Goal: Information Seeking & Learning: Find specific fact

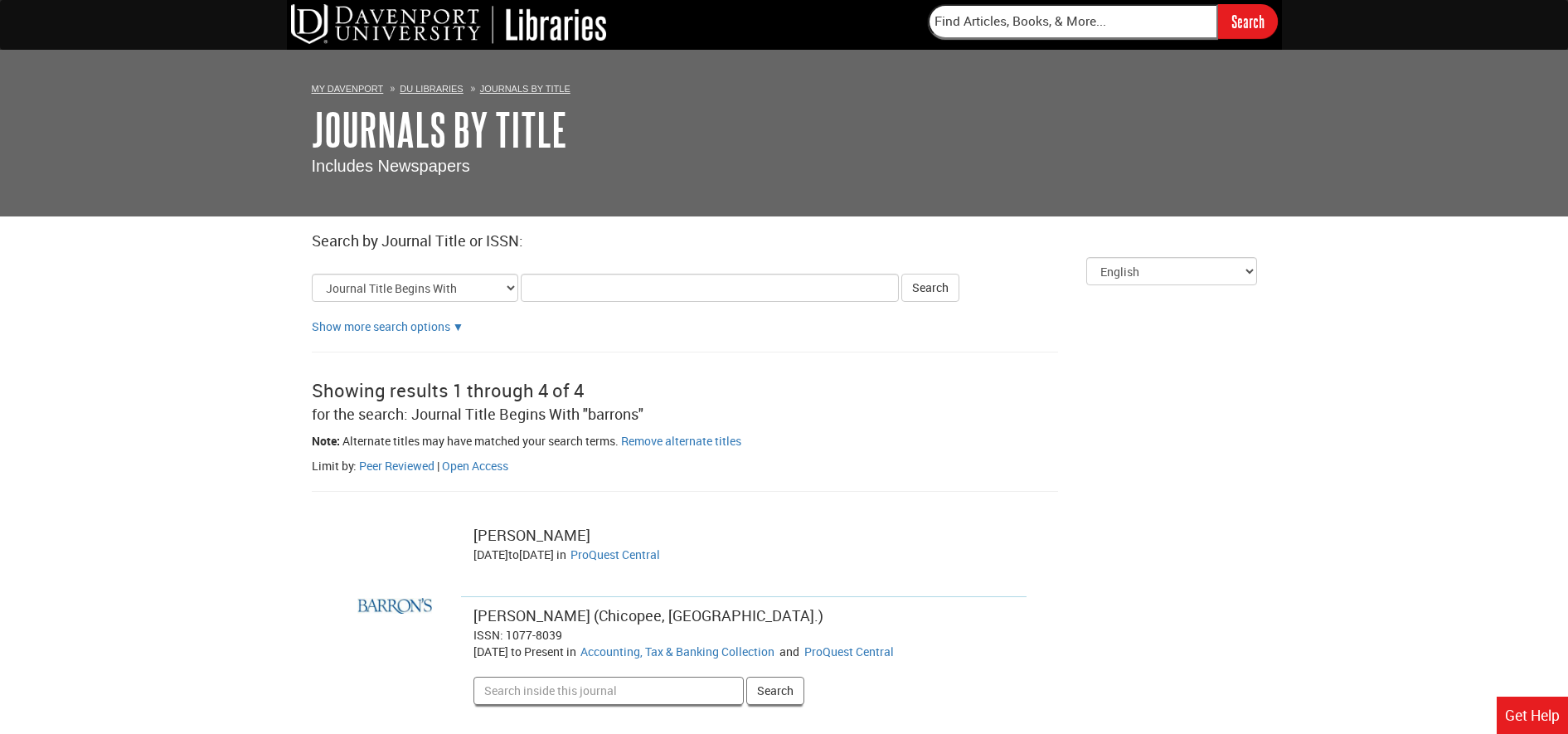
type input "u"
drag, startPoint x: 551, startPoint y: 283, endPoint x: 516, endPoint y: 287, distance: 35.2
click at [516, 287] on form "Select Title Search Type Journal Title Begins With Journal Title Equals Journal…" at bounding box center [784, 287] width 945 height 28
type input "reuters"
click at [937, 298] on button "Search" at bounding box center [931, 287] width 58 height 28
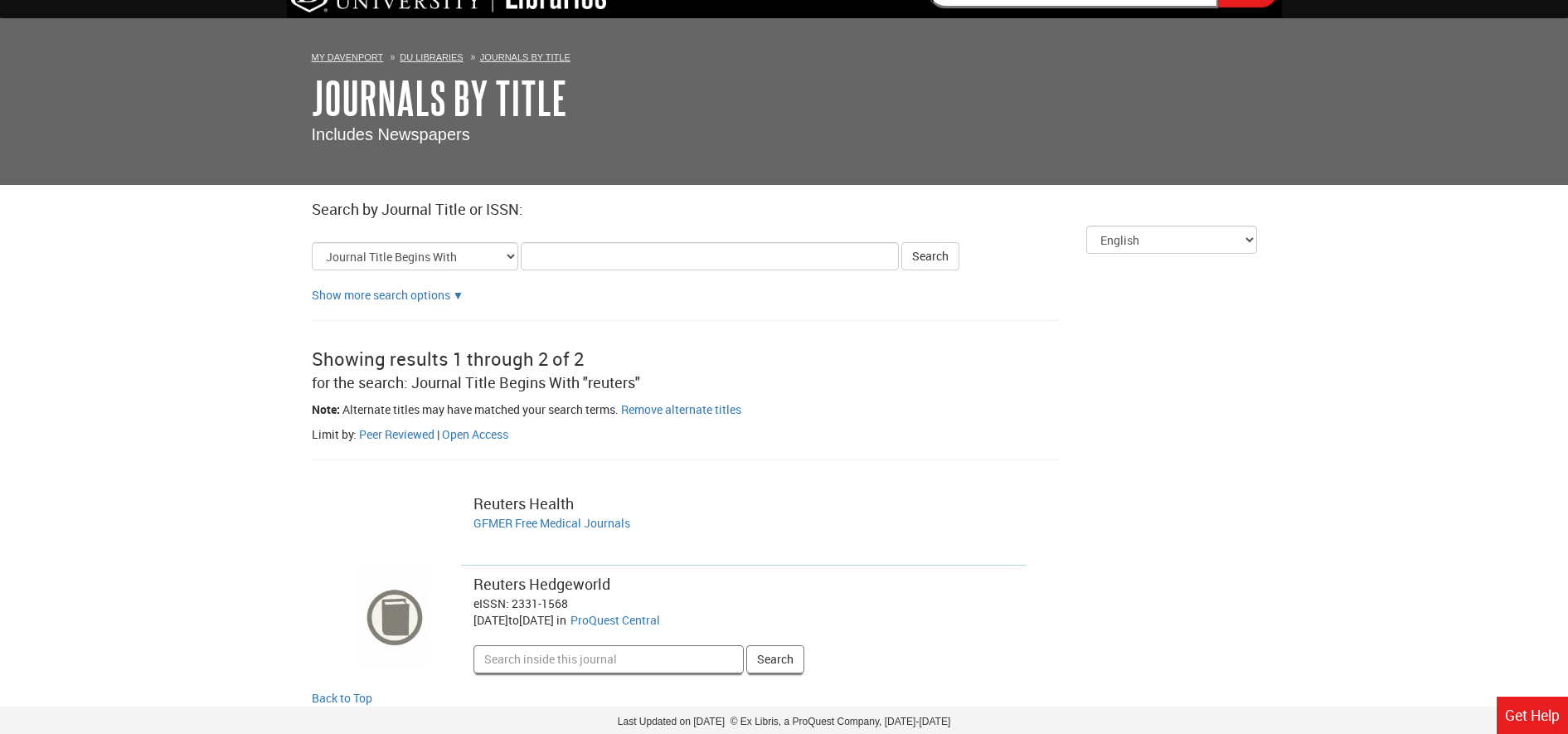
scroll to position [87, 0]
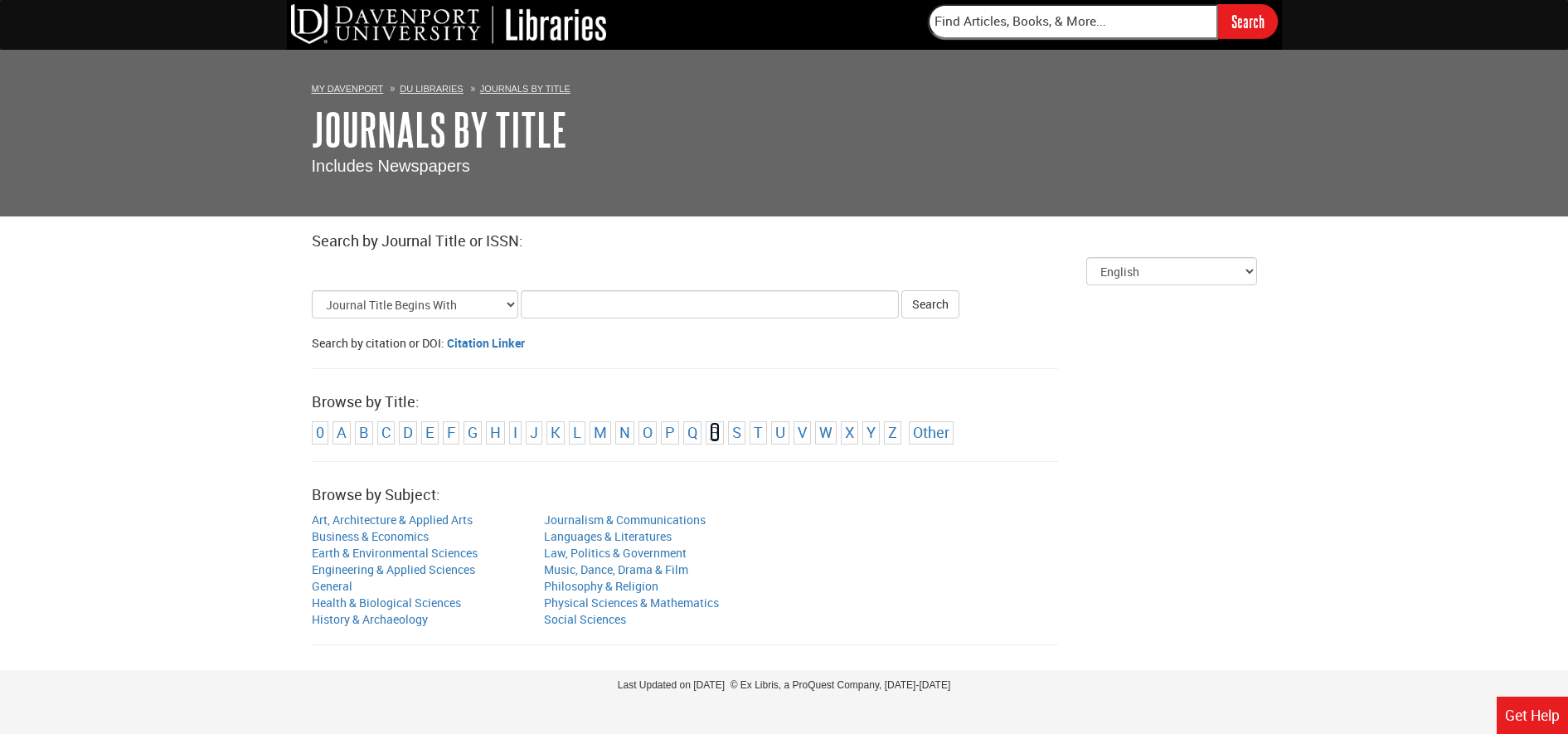
click at [713, 430] on link "R" at bounding box center [715, 432] width 10 height 20
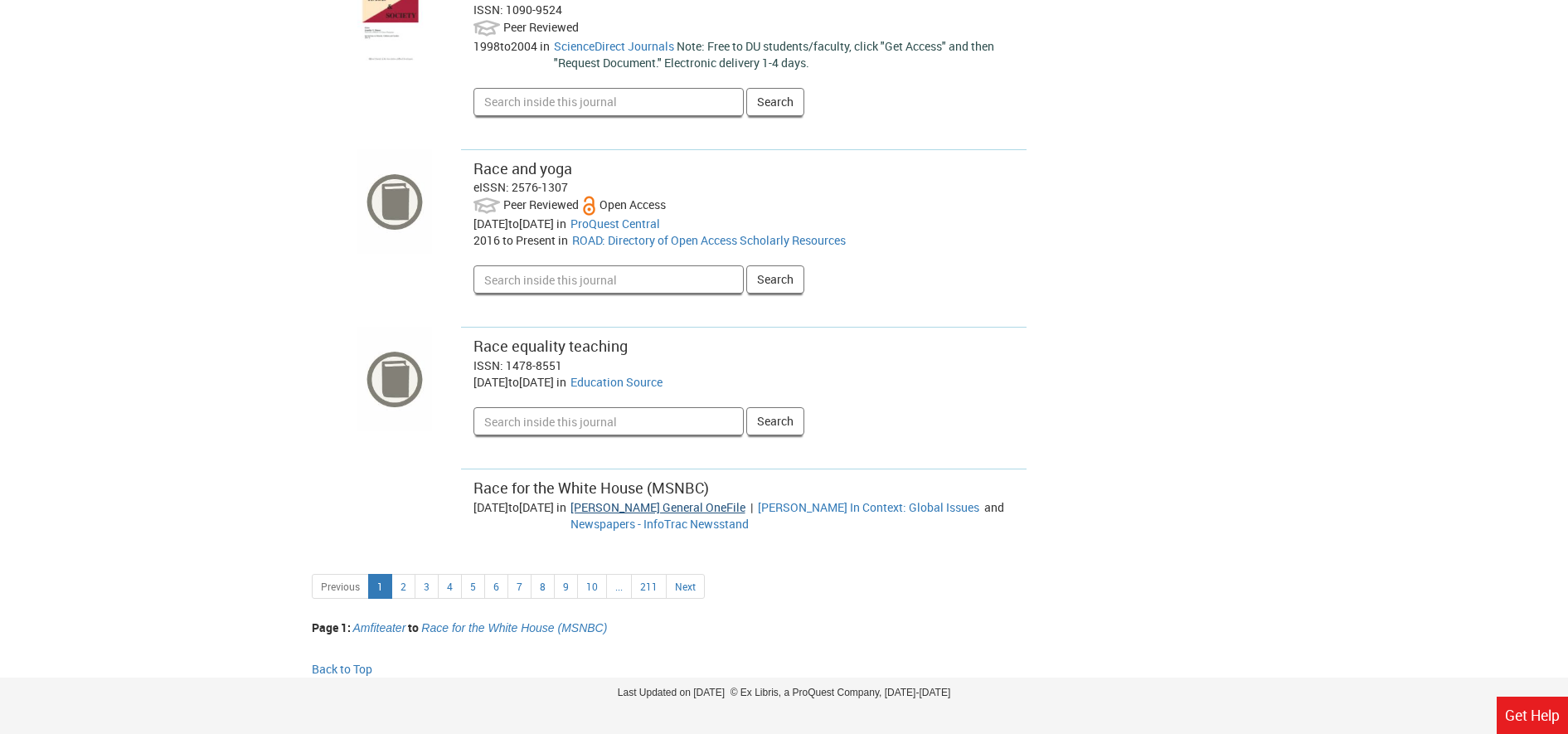
scroll to position [7112, 0]
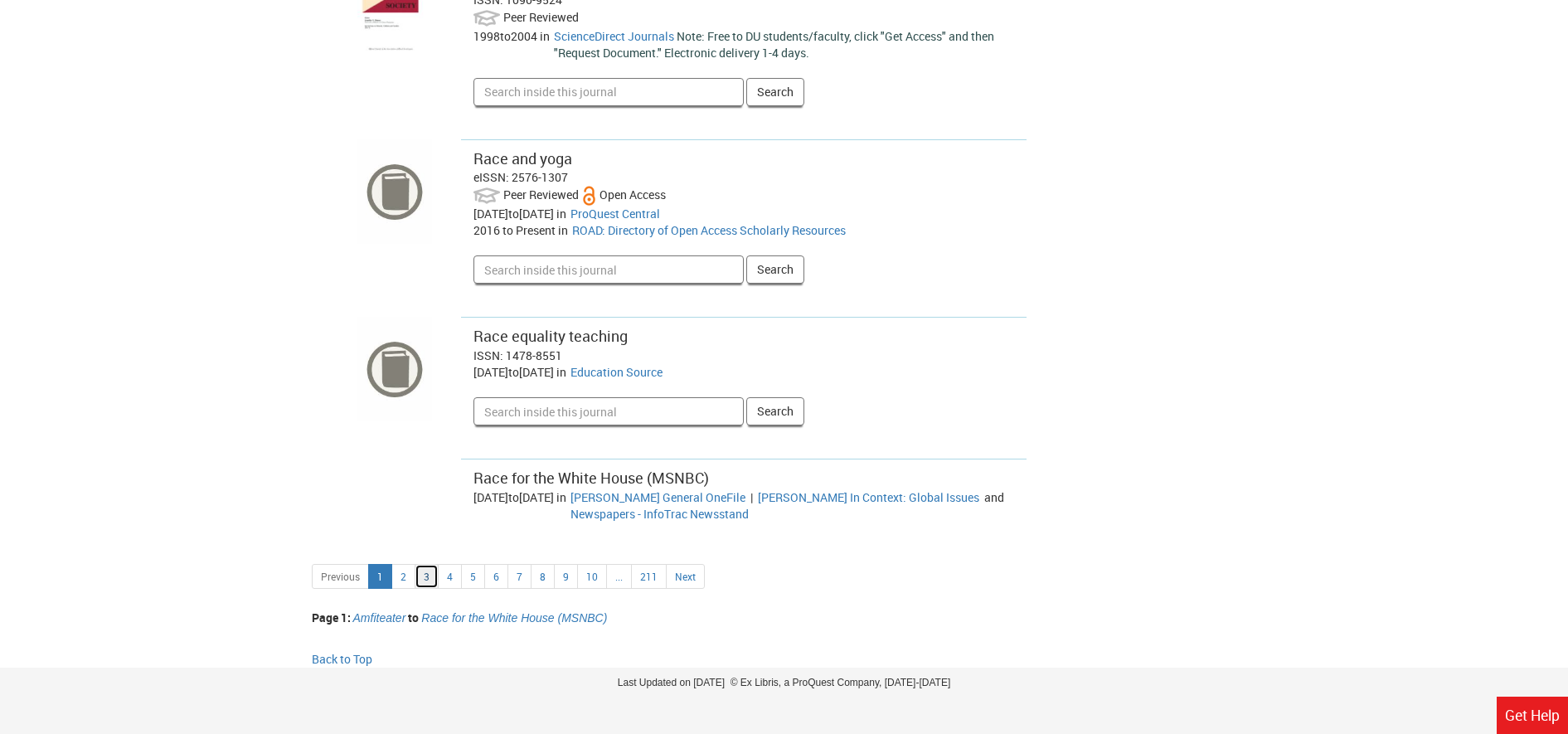
click at [430, 567] on link "3" at bounding box center [427, 577] width 24 height 25
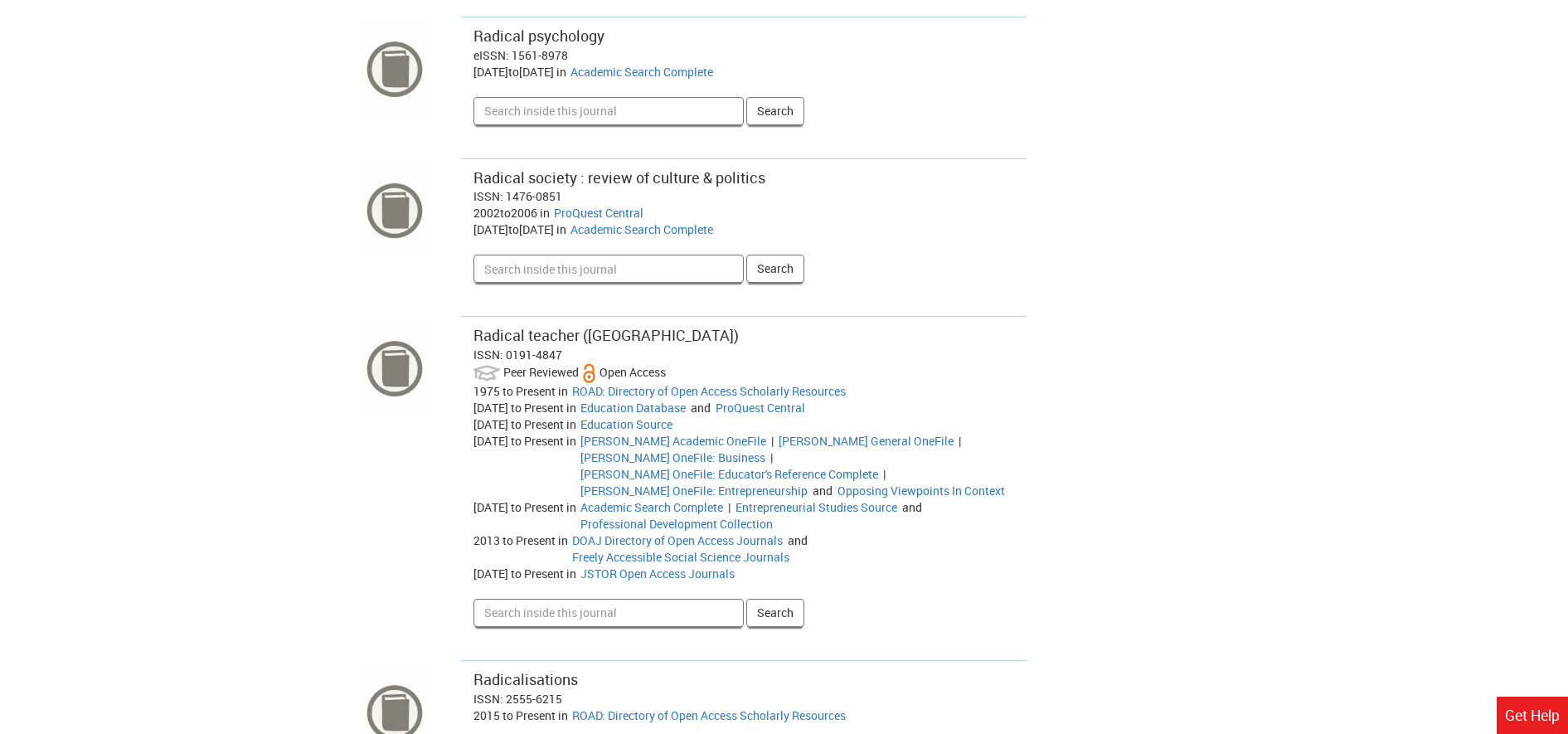
scroll to position [7669, 0]
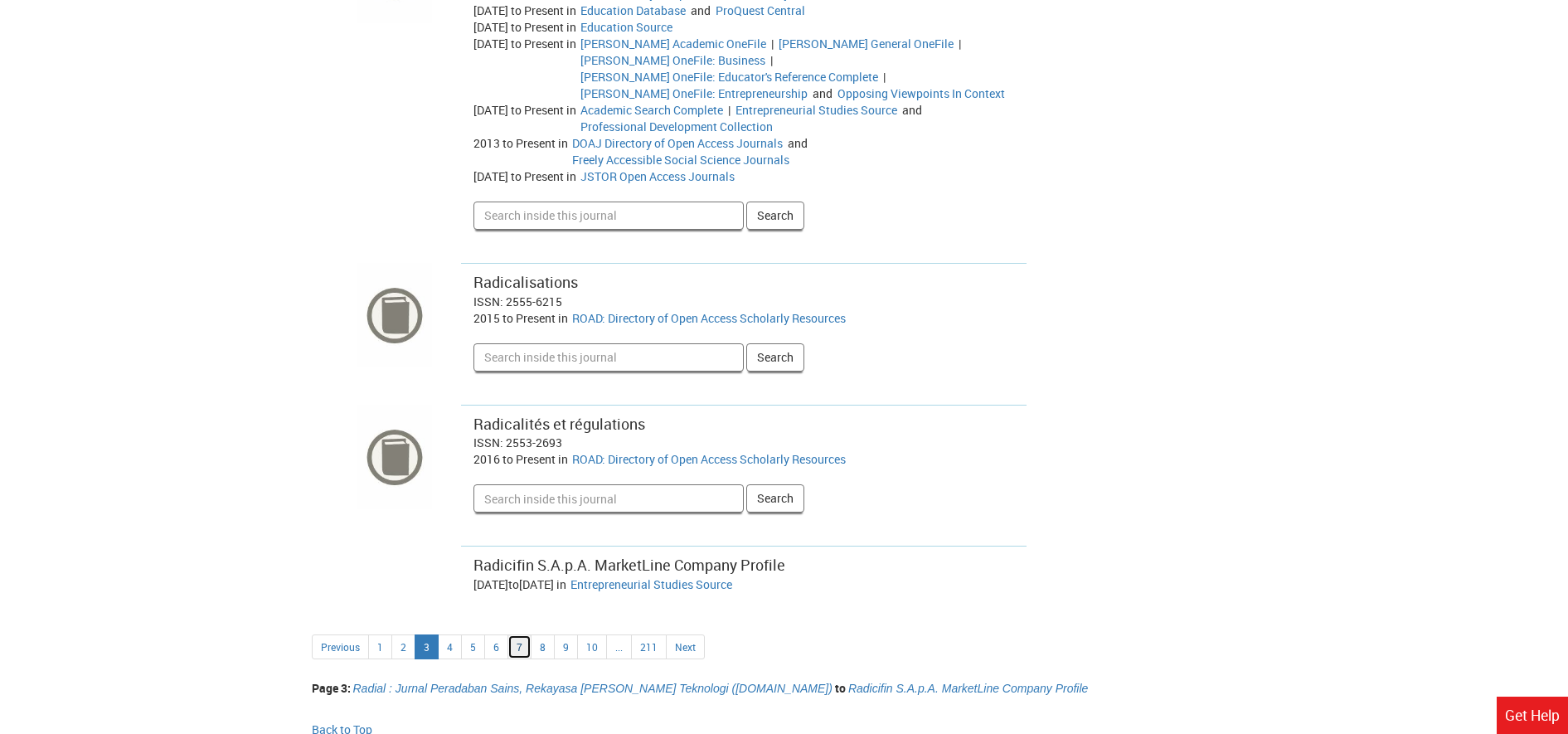
click at [524, 635] on link "7" at bounding box center [520, 647] width 24 height 25
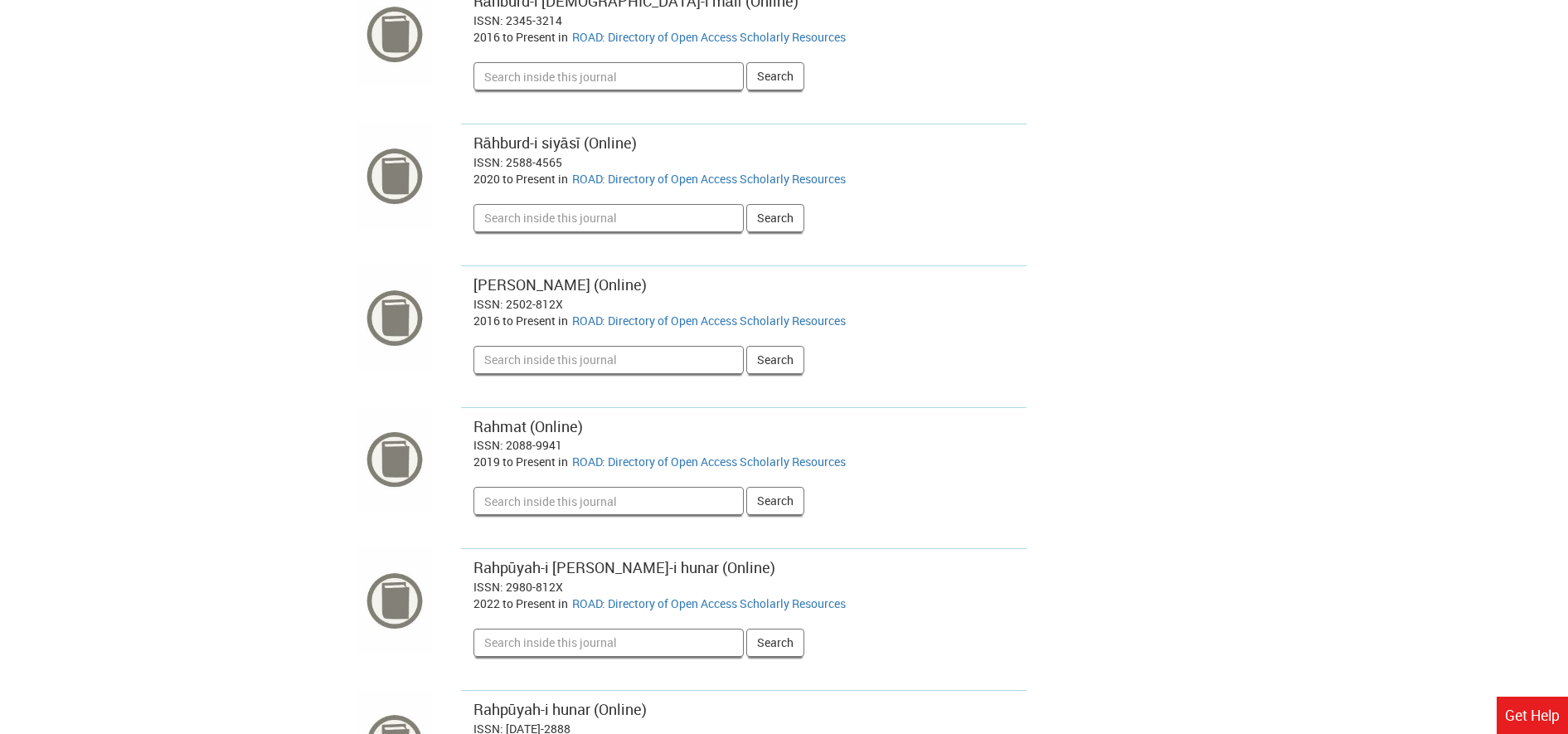
scroll to position [6932, 0]
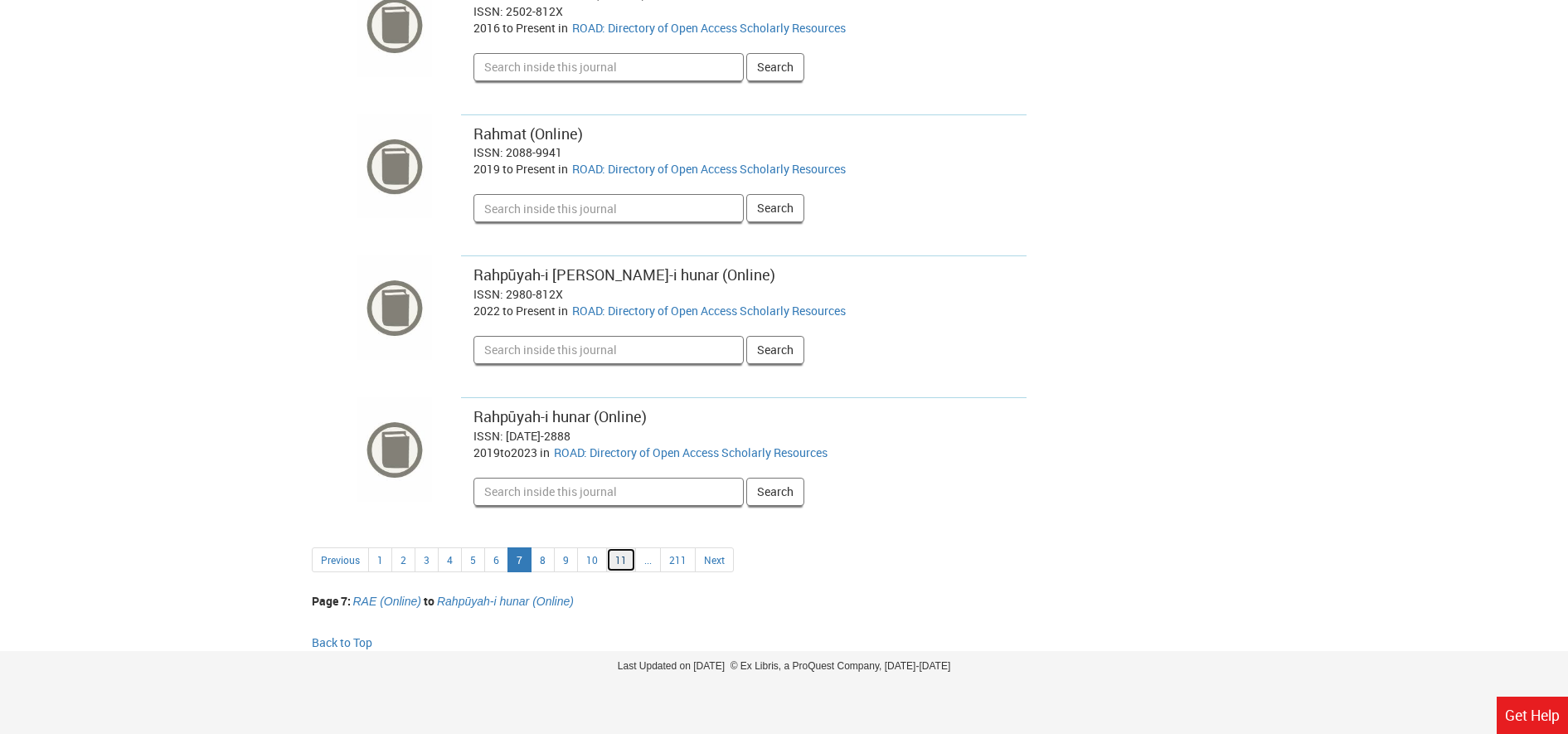
click at [615, 564] on link "11" at bounding box center [621, 560] width 30 height 25
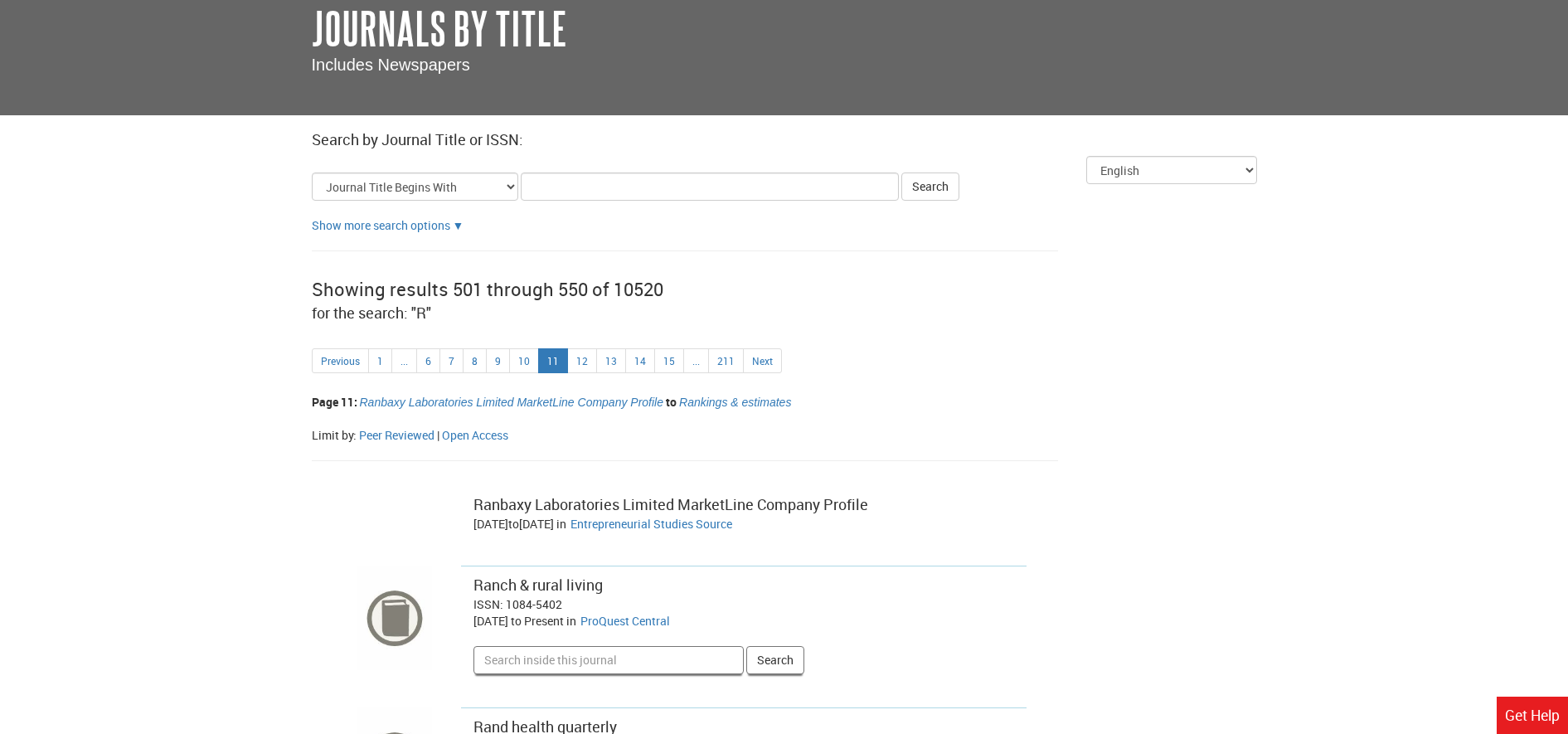
scroll to position [104, 0]
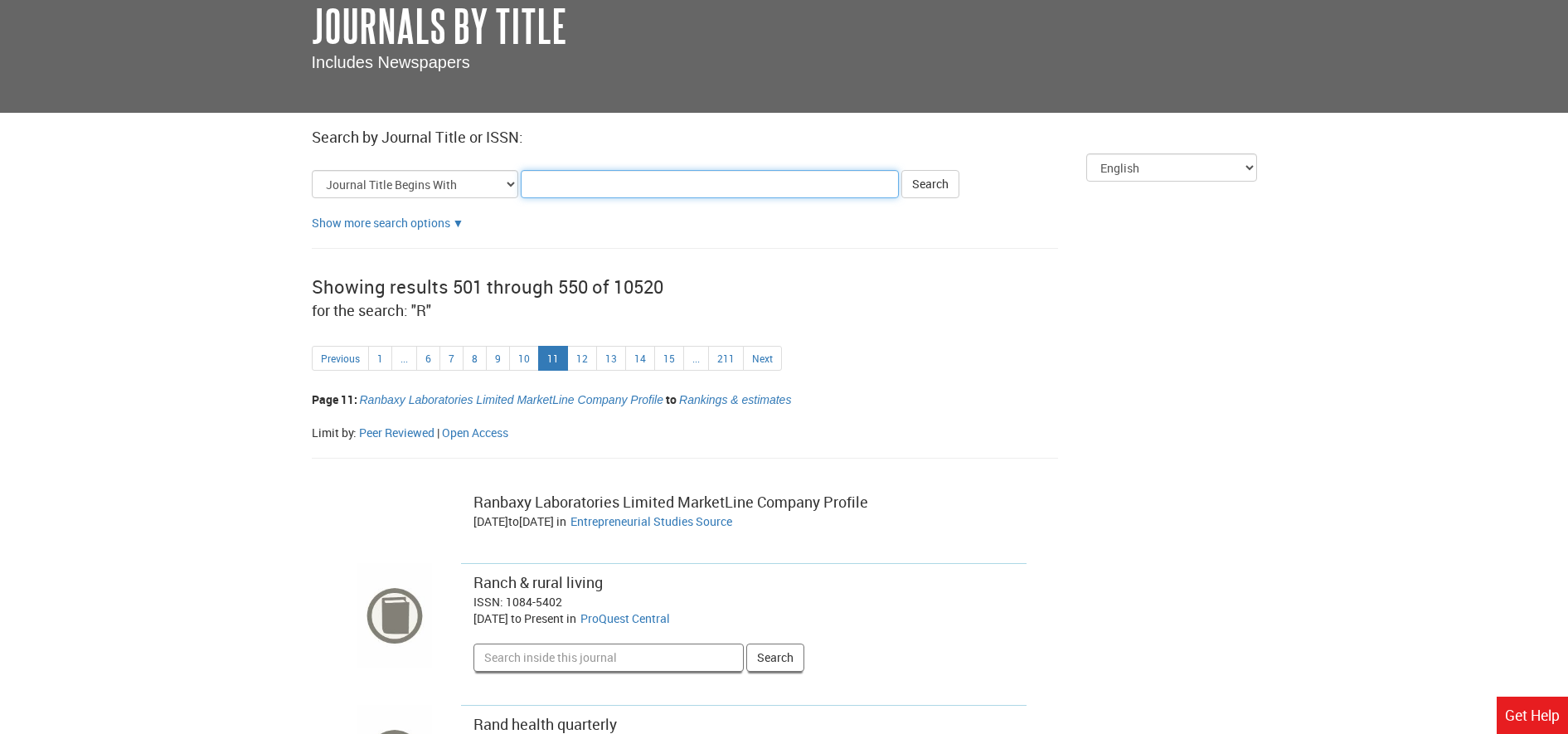
click at [774, 186] on input "Title Search Criteria" at bounding box center [710, 184] width 378 height 28
type input "re"
click at [941, 192] on button "Search" at bounding box center [931, 184] width 58 height 28
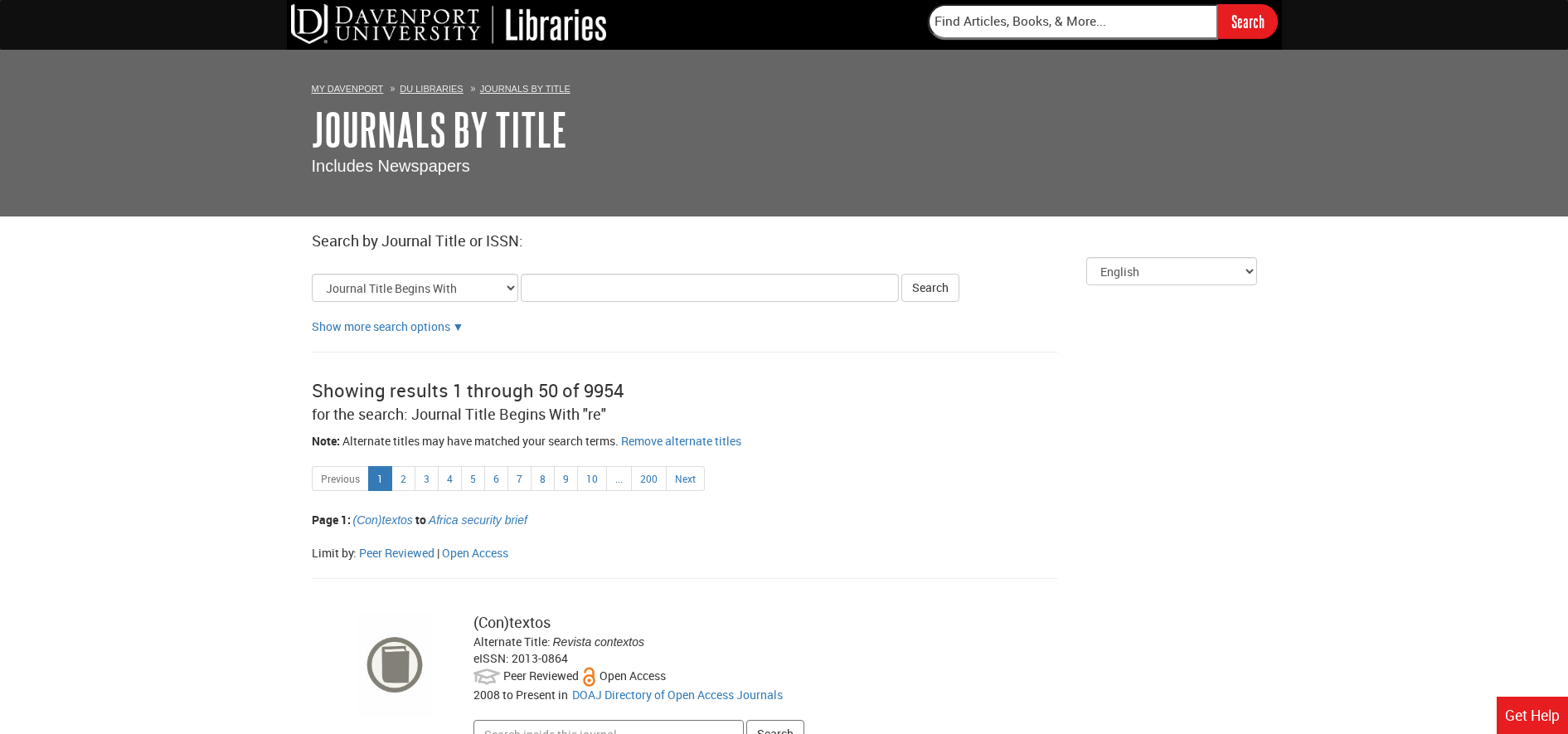
click at [604, 289] on input "Title Search Criteria" at bounding box center [710, 287] width 378 height 28
type input "reuters"
click at [931, 294] on button "Search" at bounding box center [931, 287] width 58 height 28
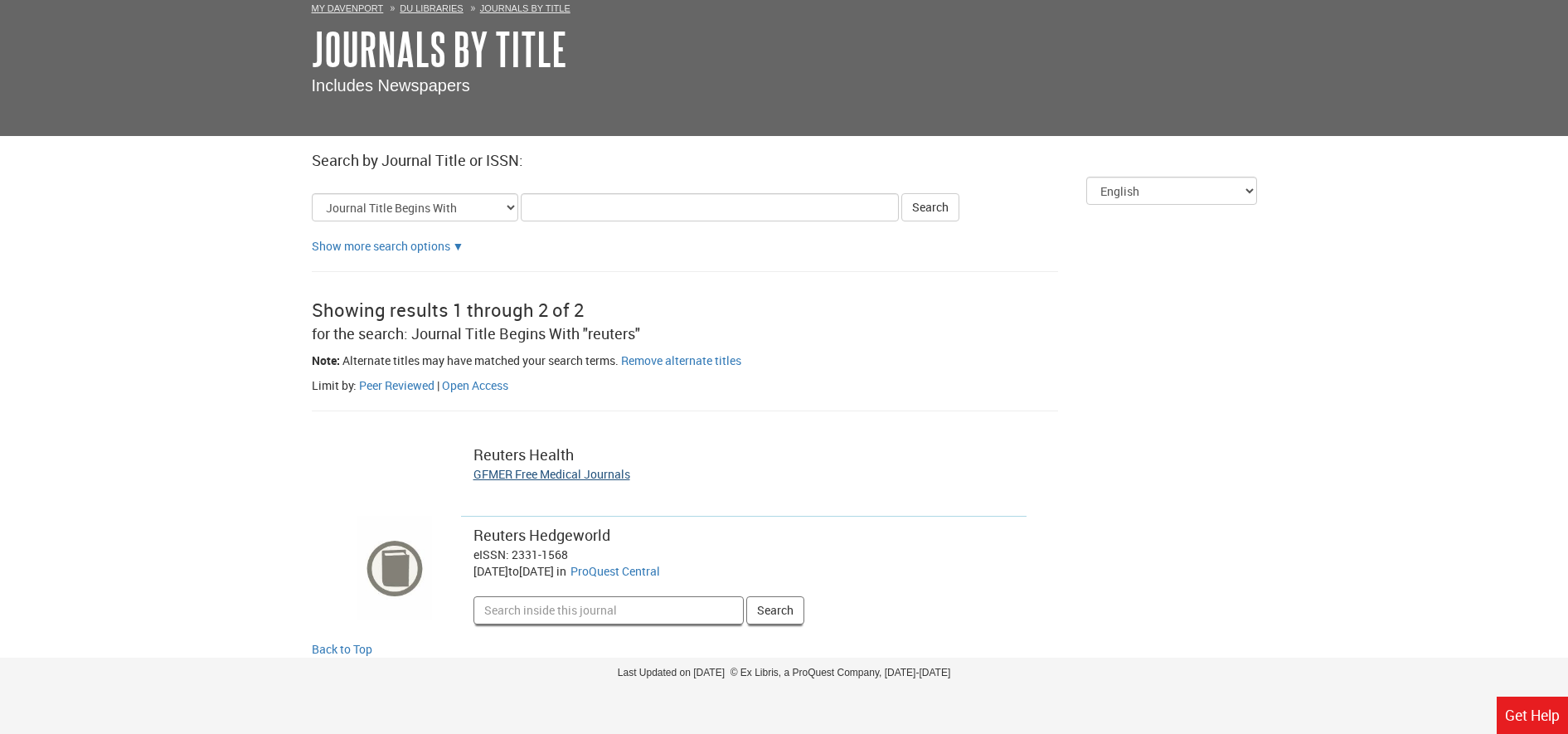
scroll to position [87, 0]
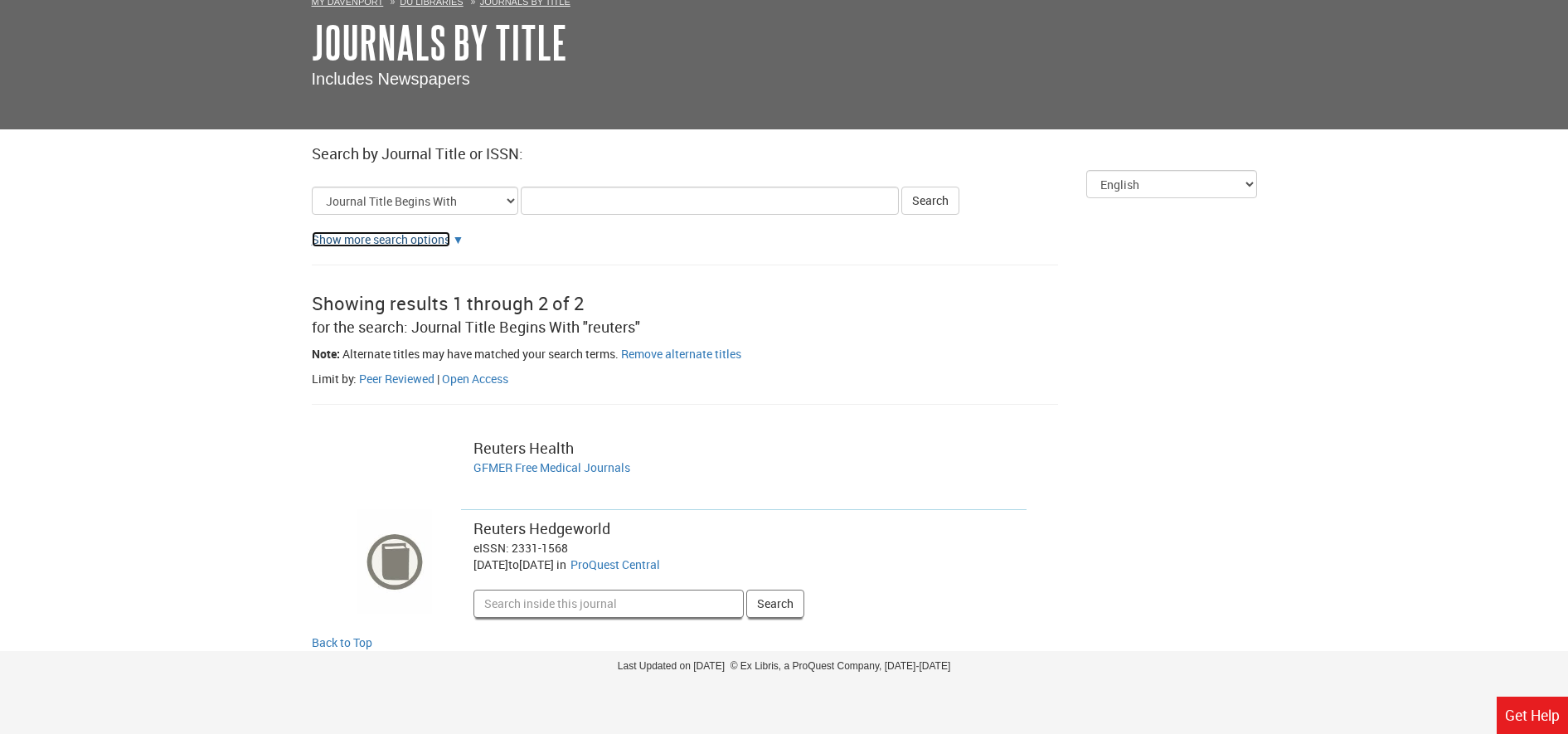
click at [390, 241] on link "Show more search options" at bounding box center [381, 240] width 139 height 16
